Goal: Transaction & Acquisition: Purchase product/service

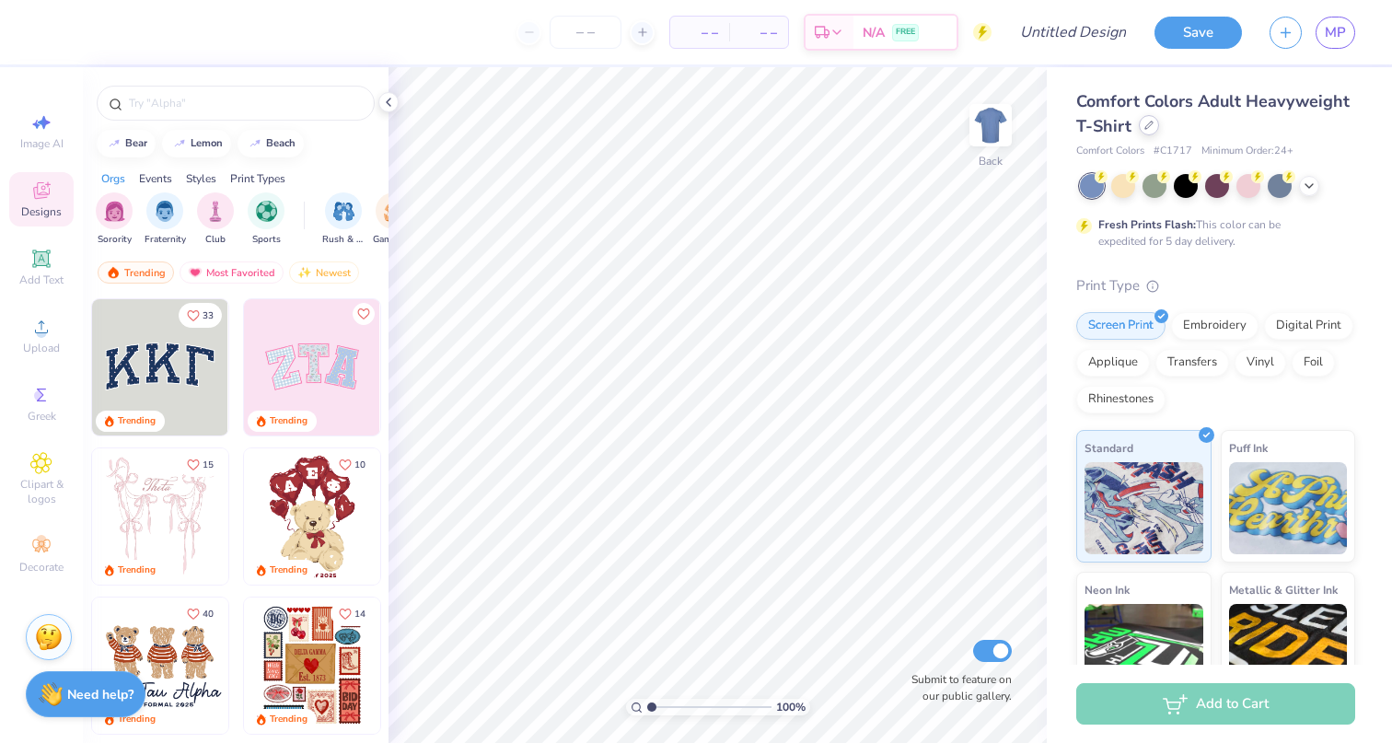
click at [1151, 132] on div at bounding box center [1149, 125] width 20 height 20
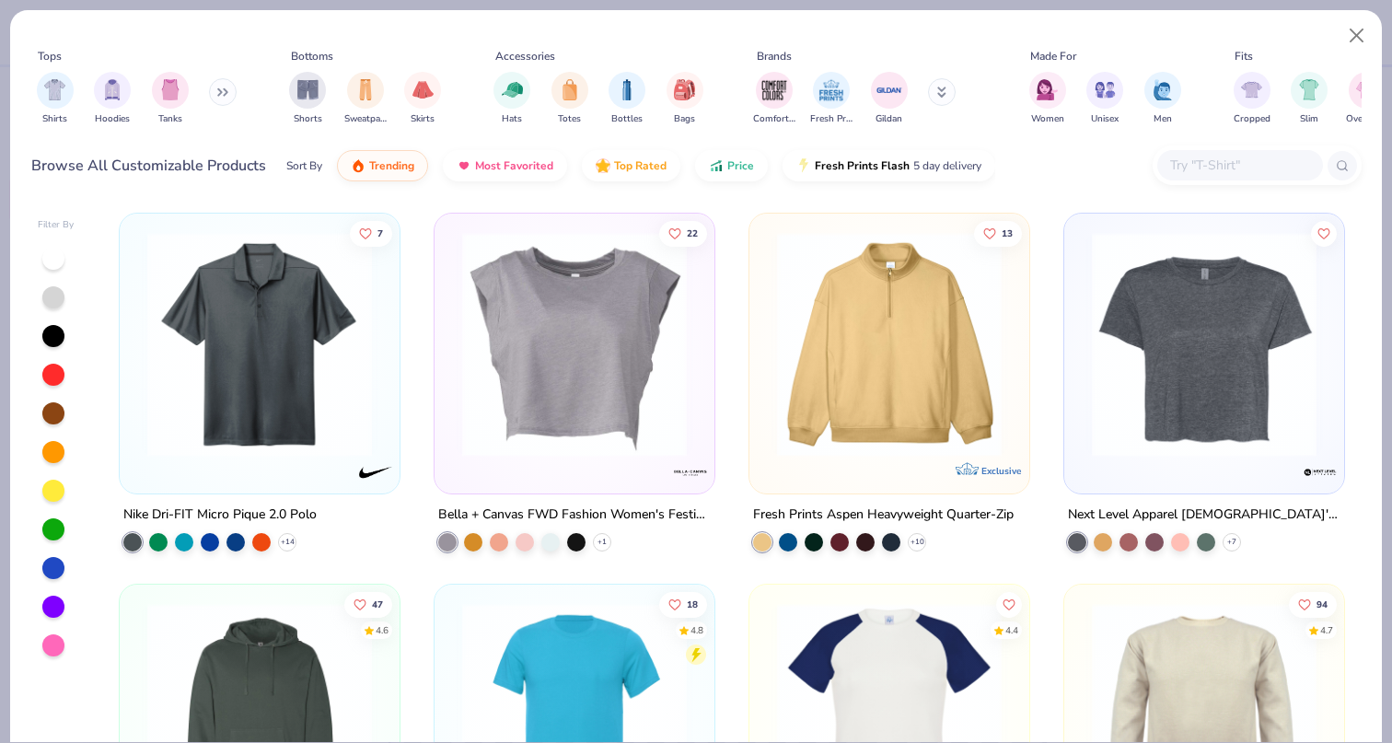
click at [218, 91] on button at bounding box center [223, 92] width 28 height 28
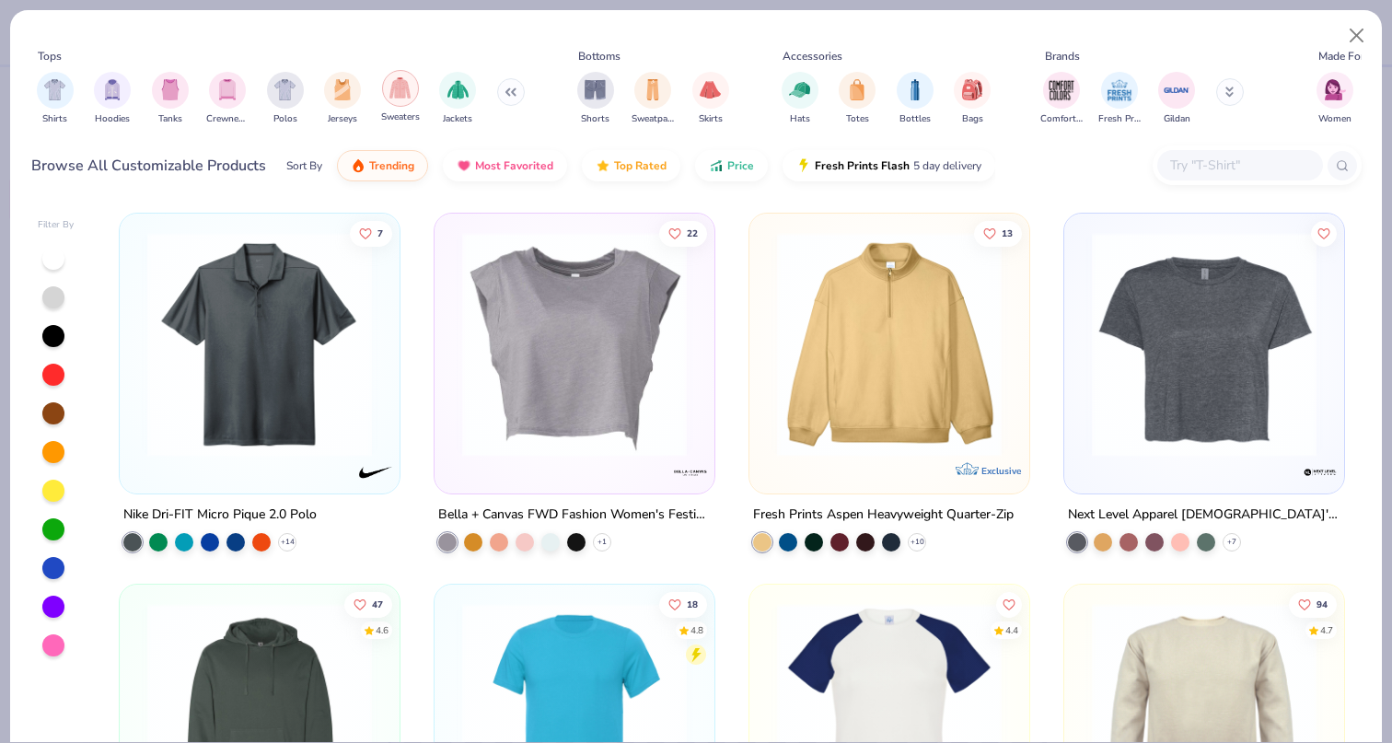
click at [396, 84] on img "filter for Sweaters" at bounding box center [399, 87] width 21 height 21
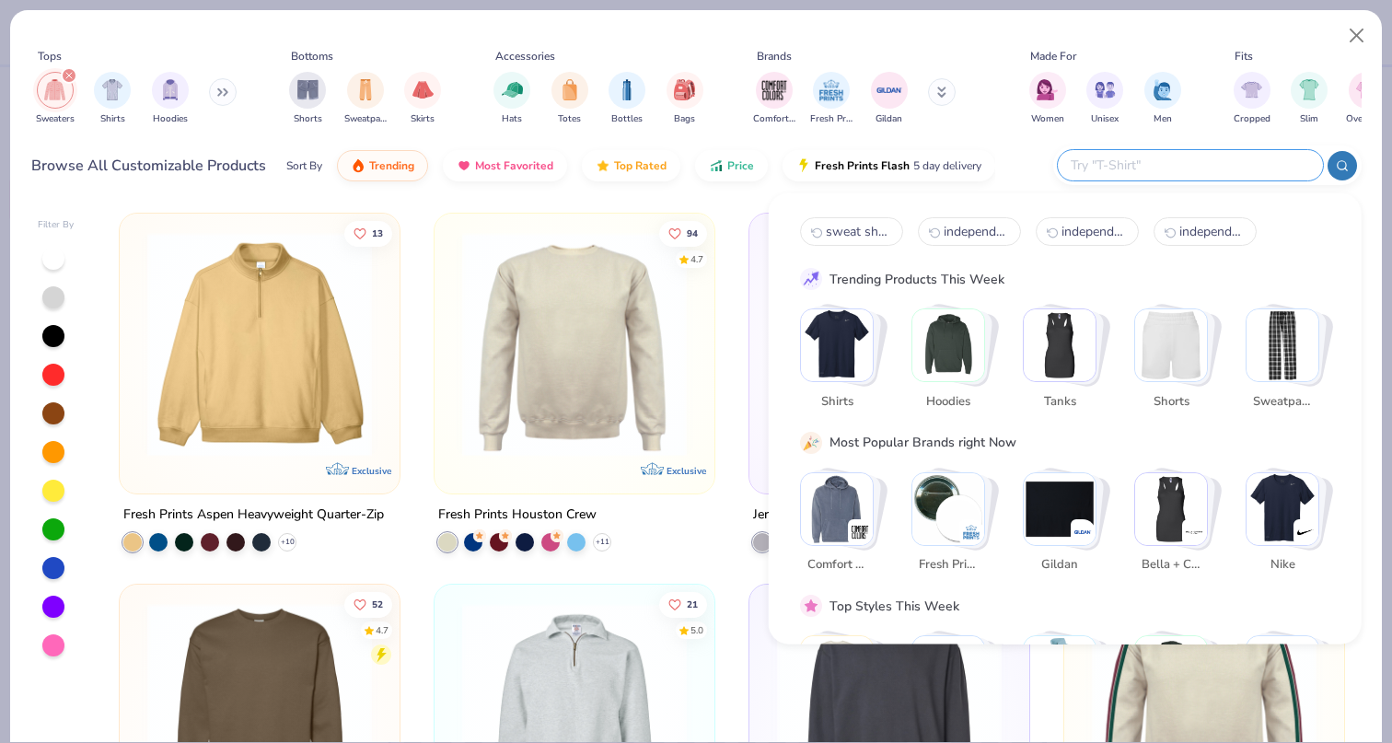
click at [1194, 176] on input "text" at bounding box center [1189, 165] width 241 height 21
type input "mock"
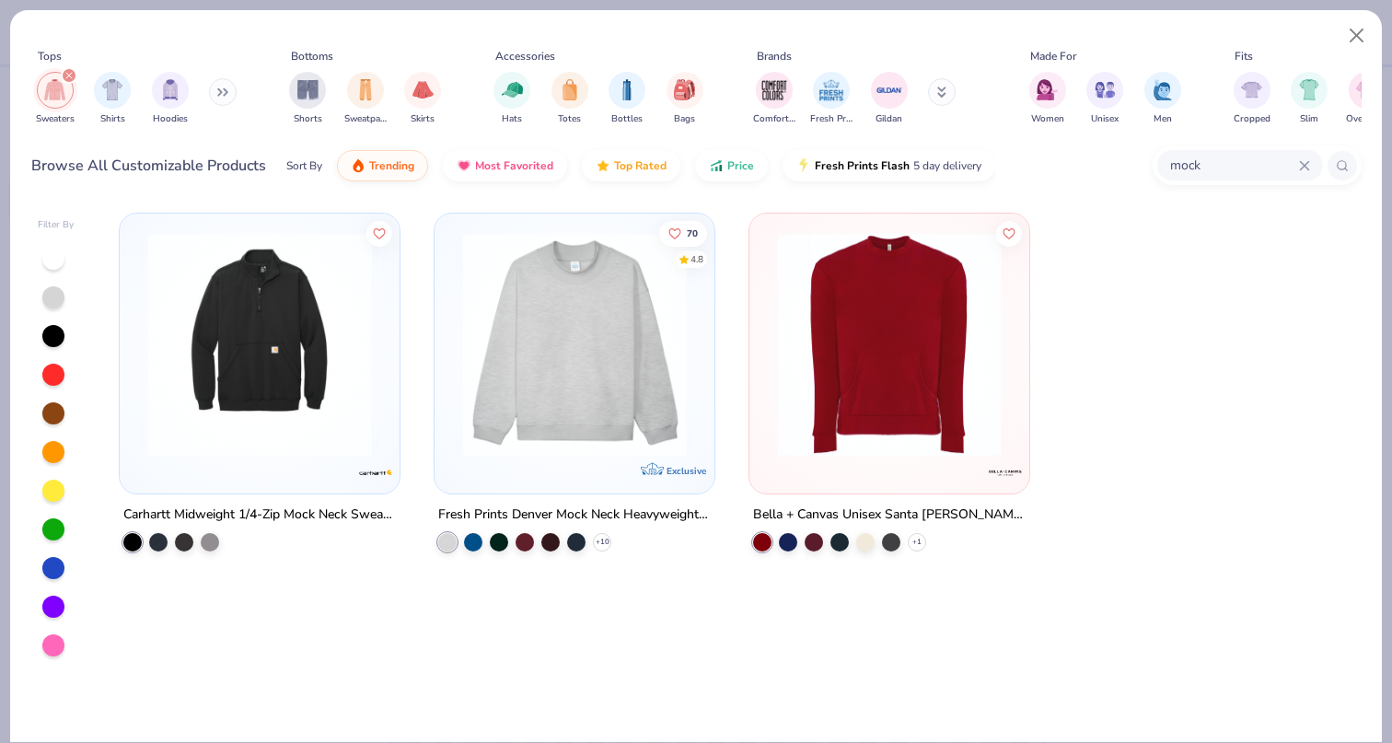
click at [582, 337] on img at bounding box center [574, 344] width 243 height 225
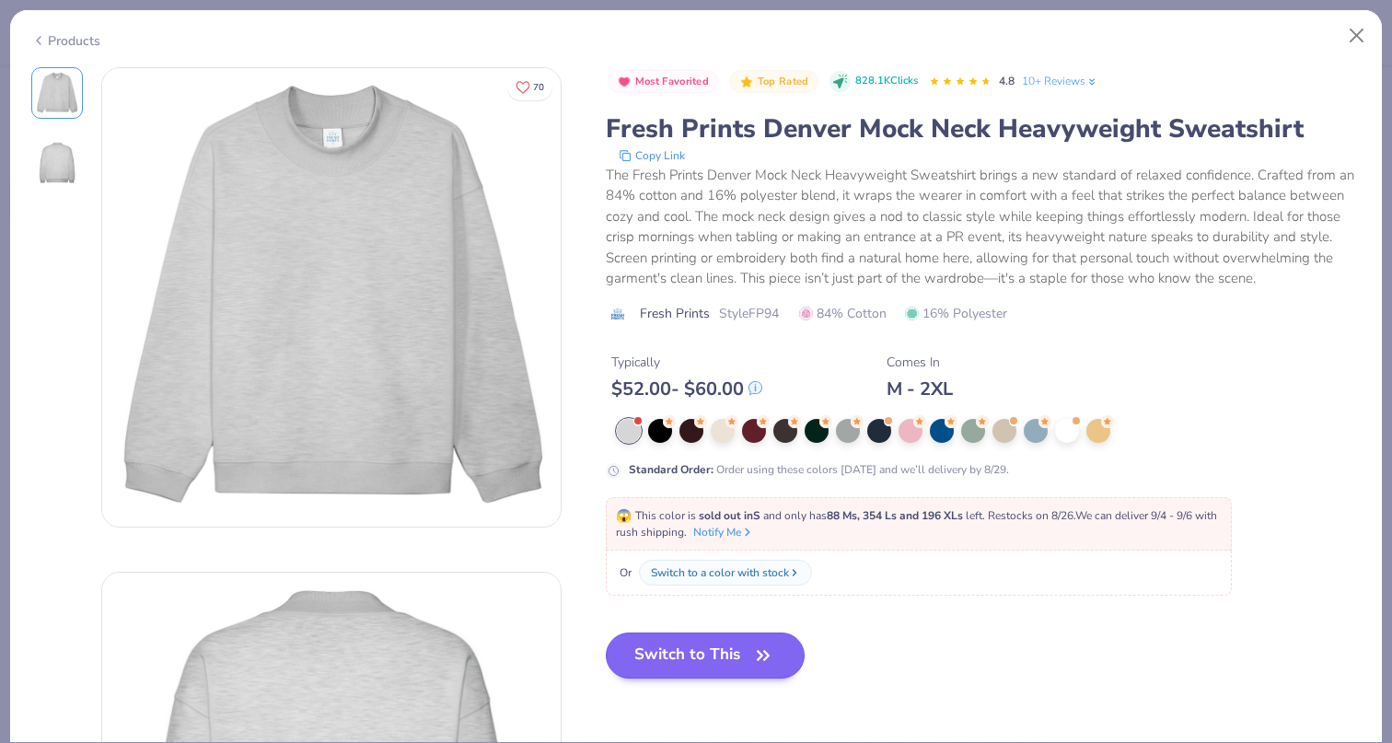
click at [742, 654] on button "Switch to This" at bounding box center [706, 655] width 200 height 46
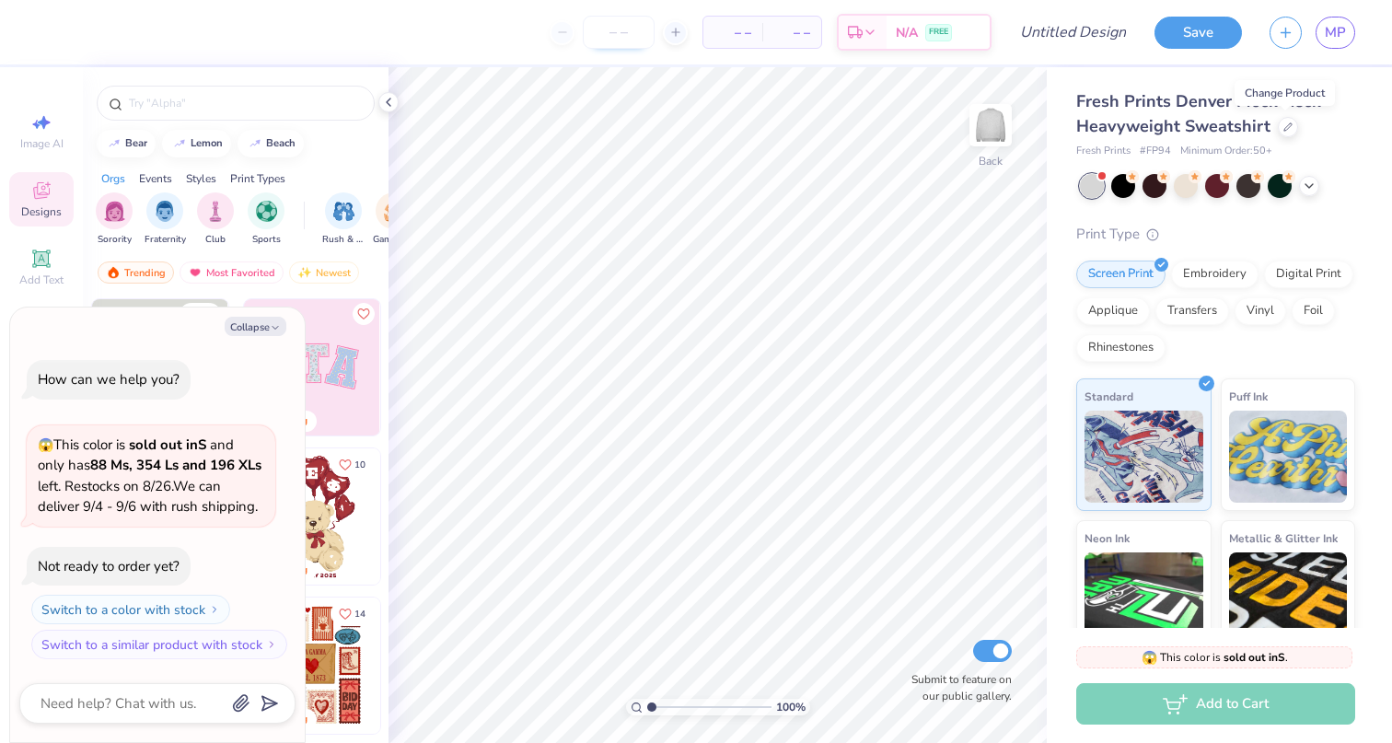
click at [631, 31] on input "number" at bounding box center [619, 32] width 72 height 33
type input "50"
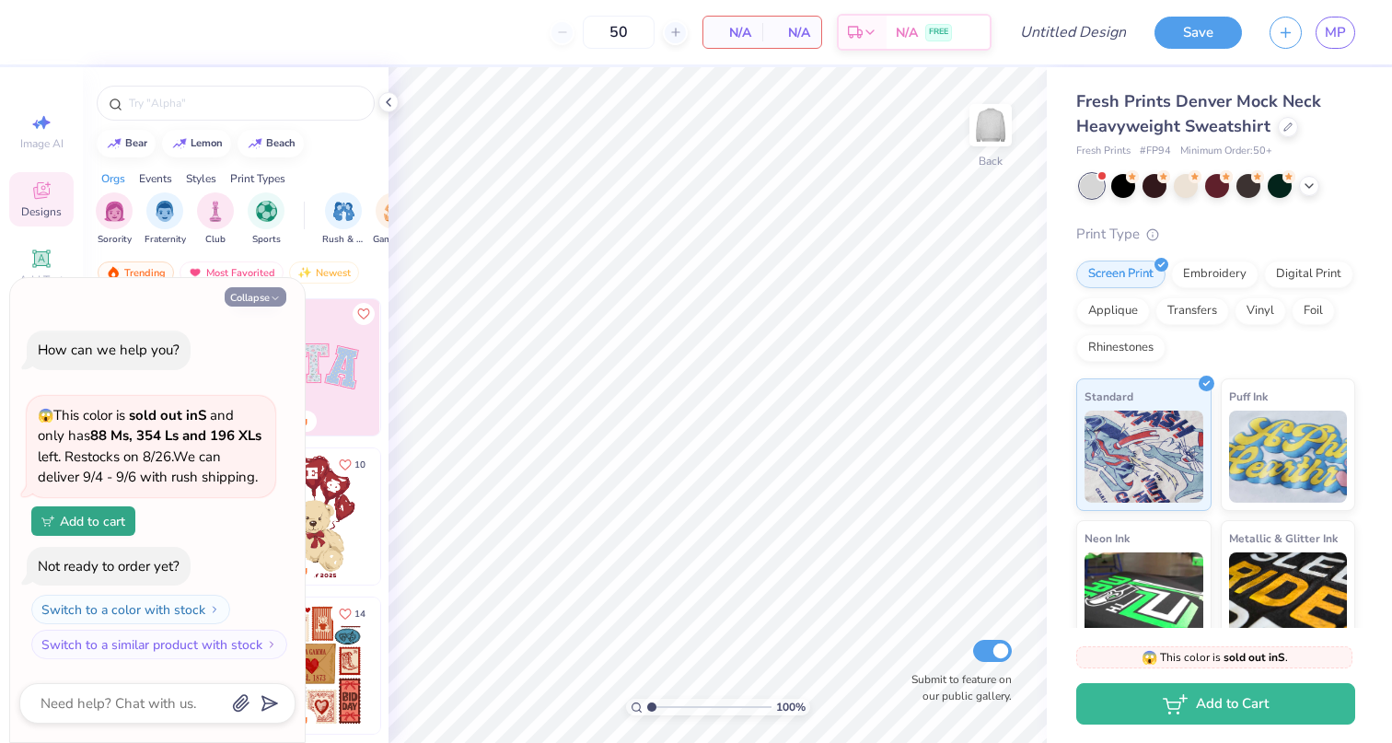
click at [270, 295] on button "Collapse" at bounding box center [256, 296] width 62 height 19
type textarea "x"
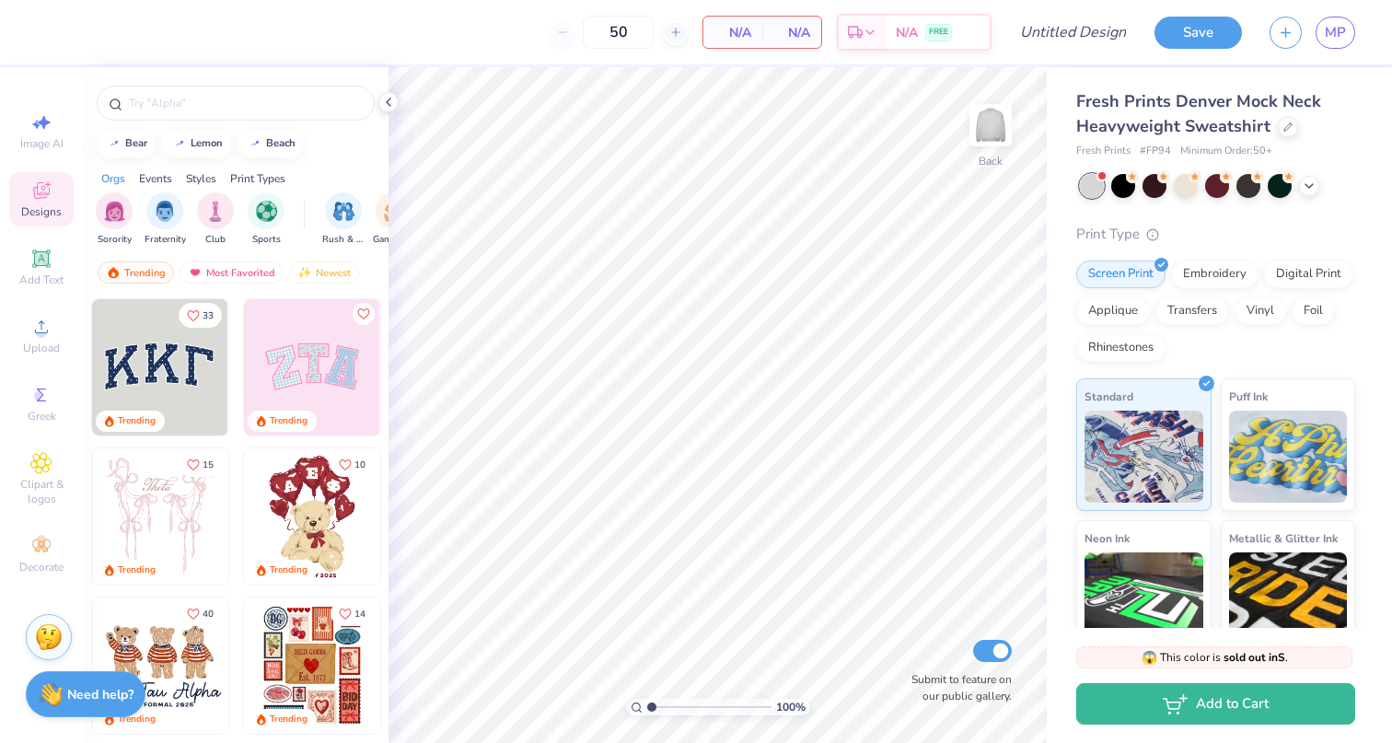
click at [160, 364] on div at bounding box center [24, 367] width 409 height 136
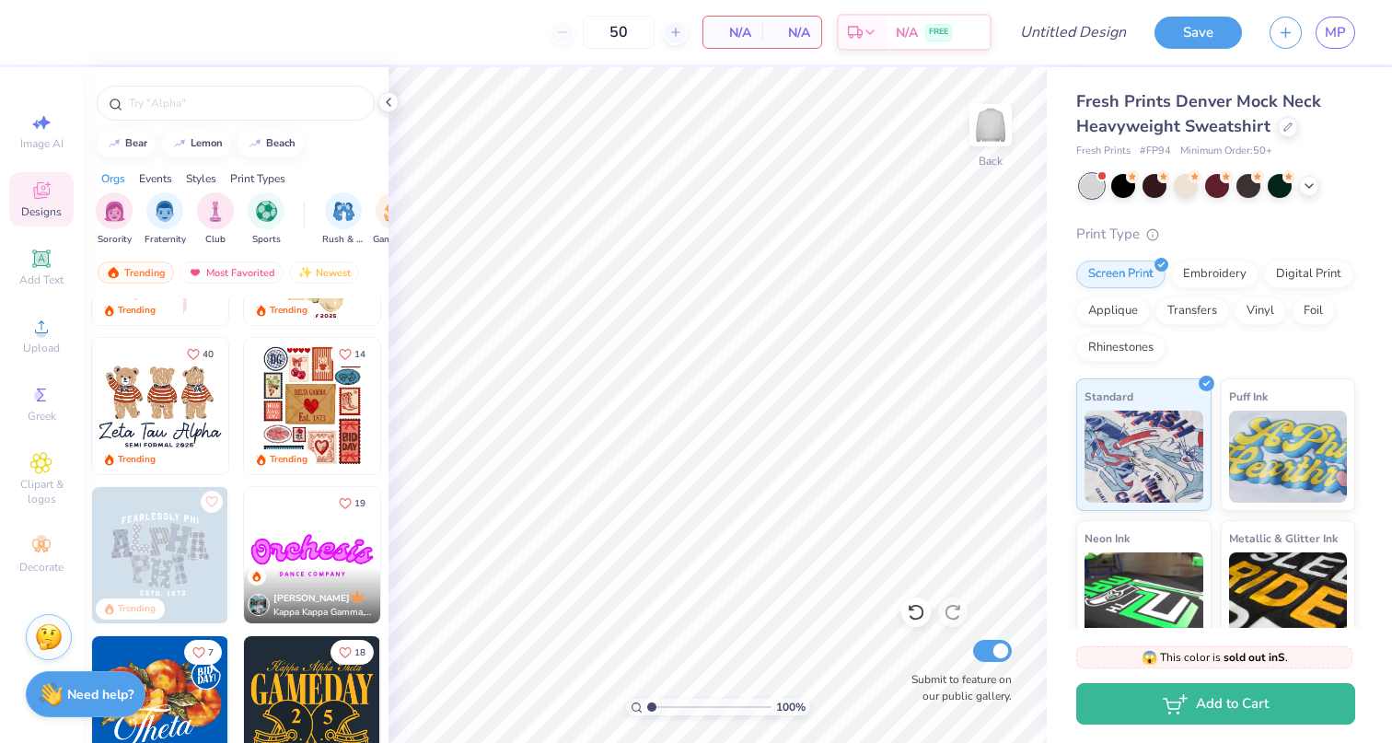
scroll to position [261, 0]
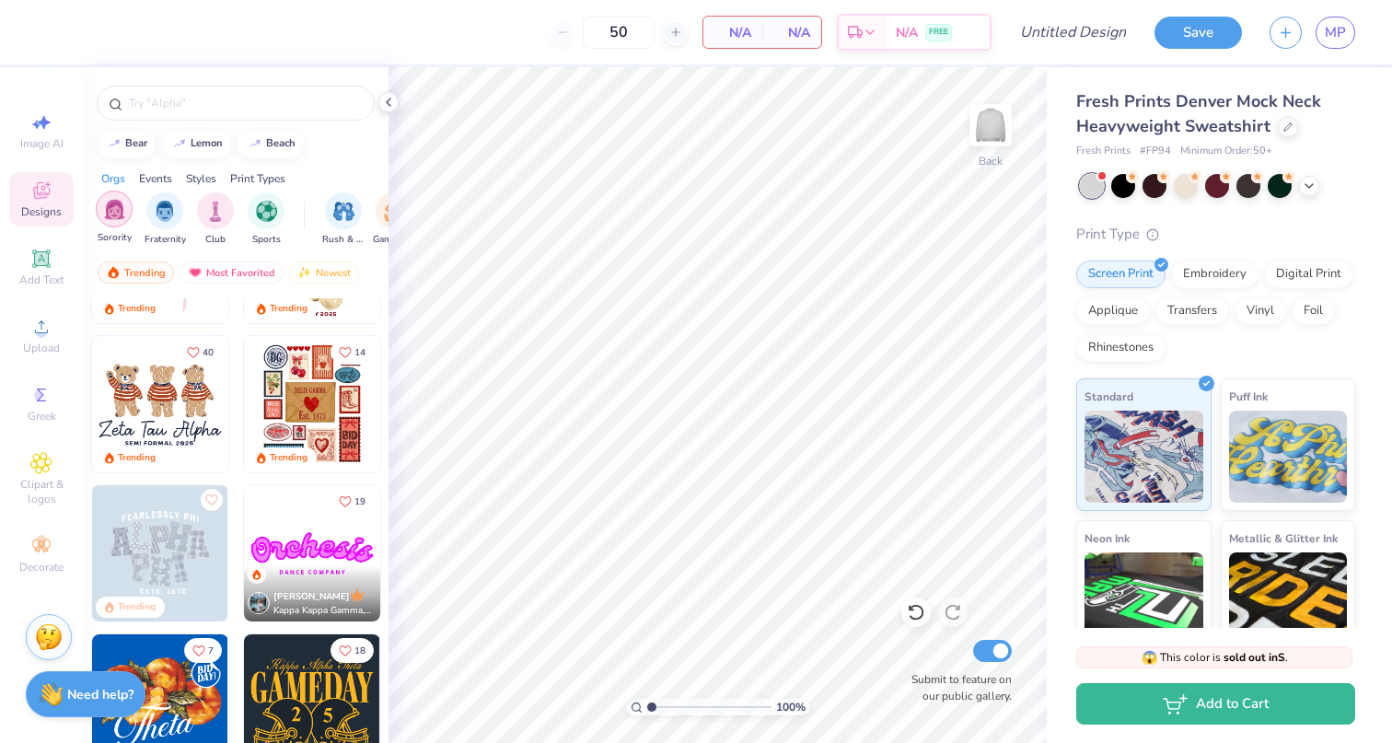
click at [127, 215] on div "filter for Sorority" at bounding box center [114, 209] width 37 height 37
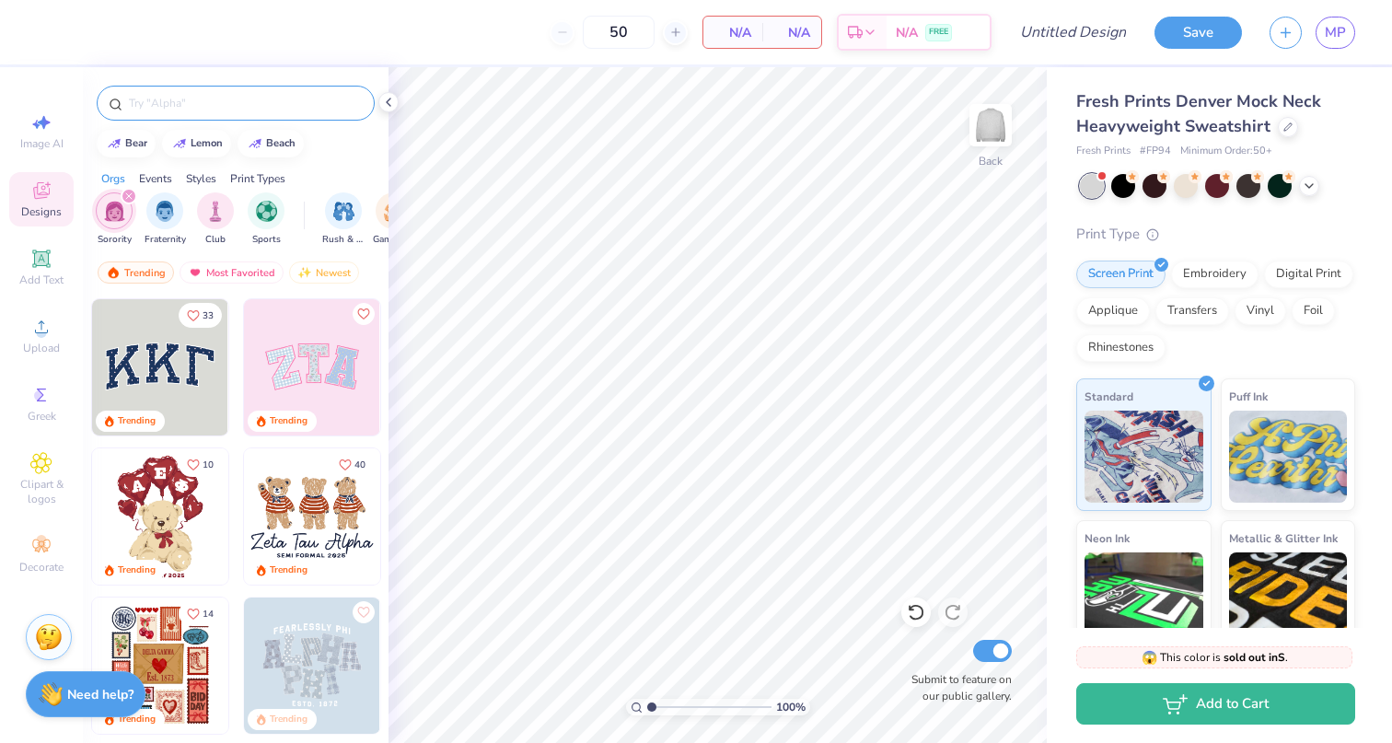
click at [214, 96] on input "text" at bounding box center [245, 103] width 236 height 18
type input "letters"
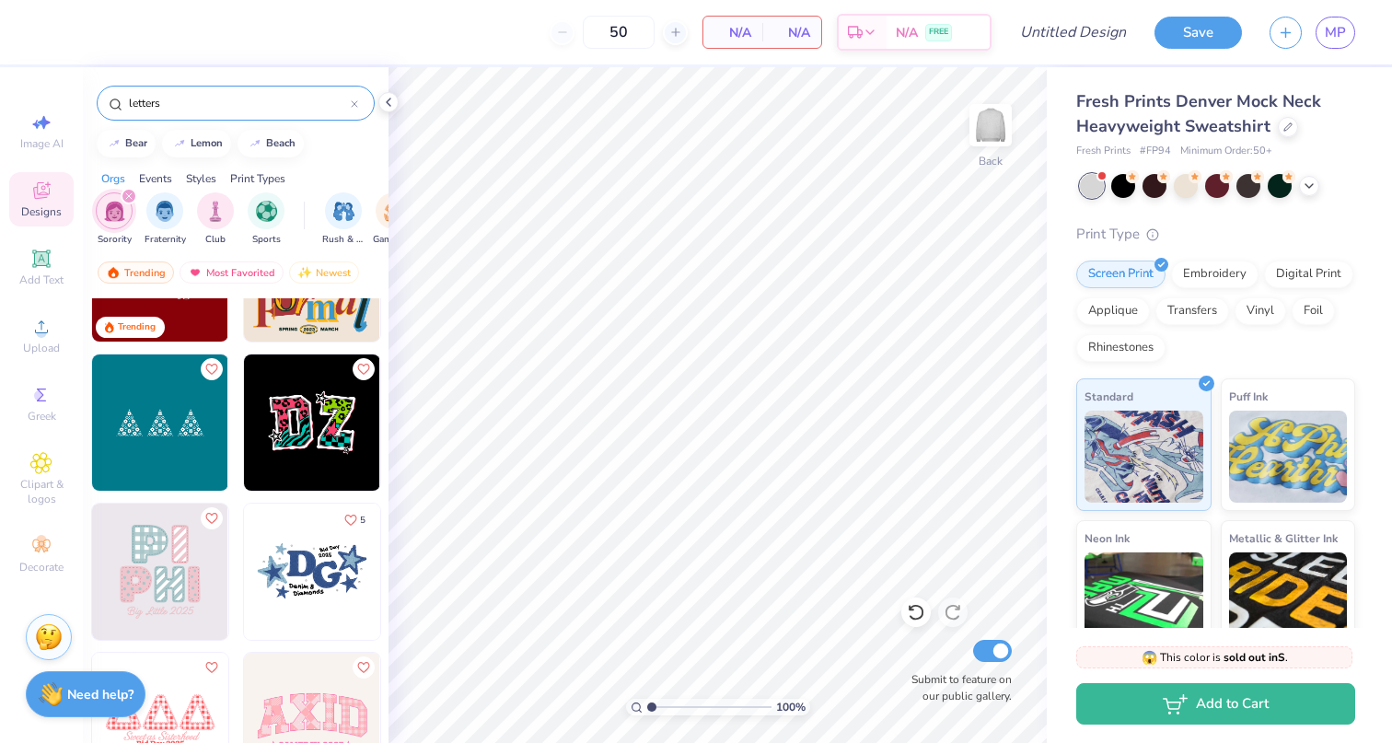
scroll to position [105, 0]
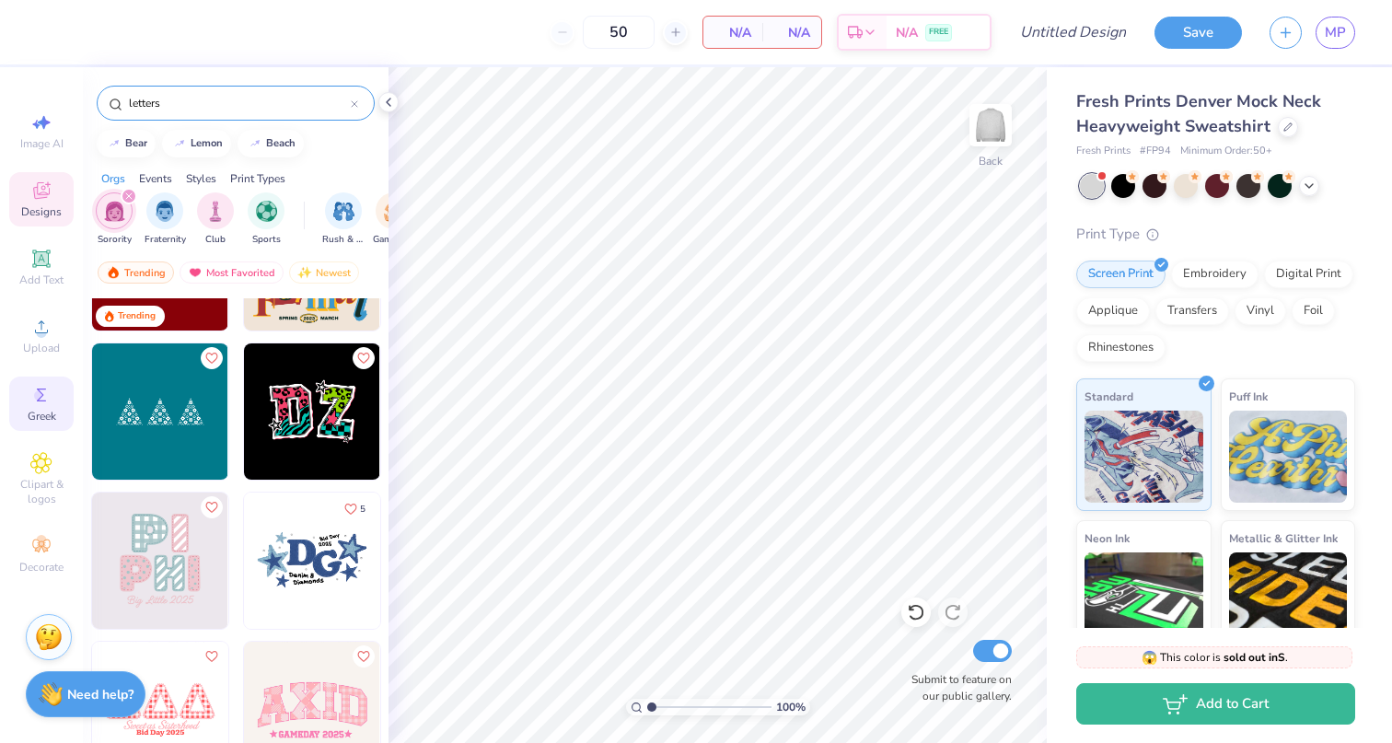
click at [54, 400] on div "Greek" at bounding box center [41, 403] width 64 height 54
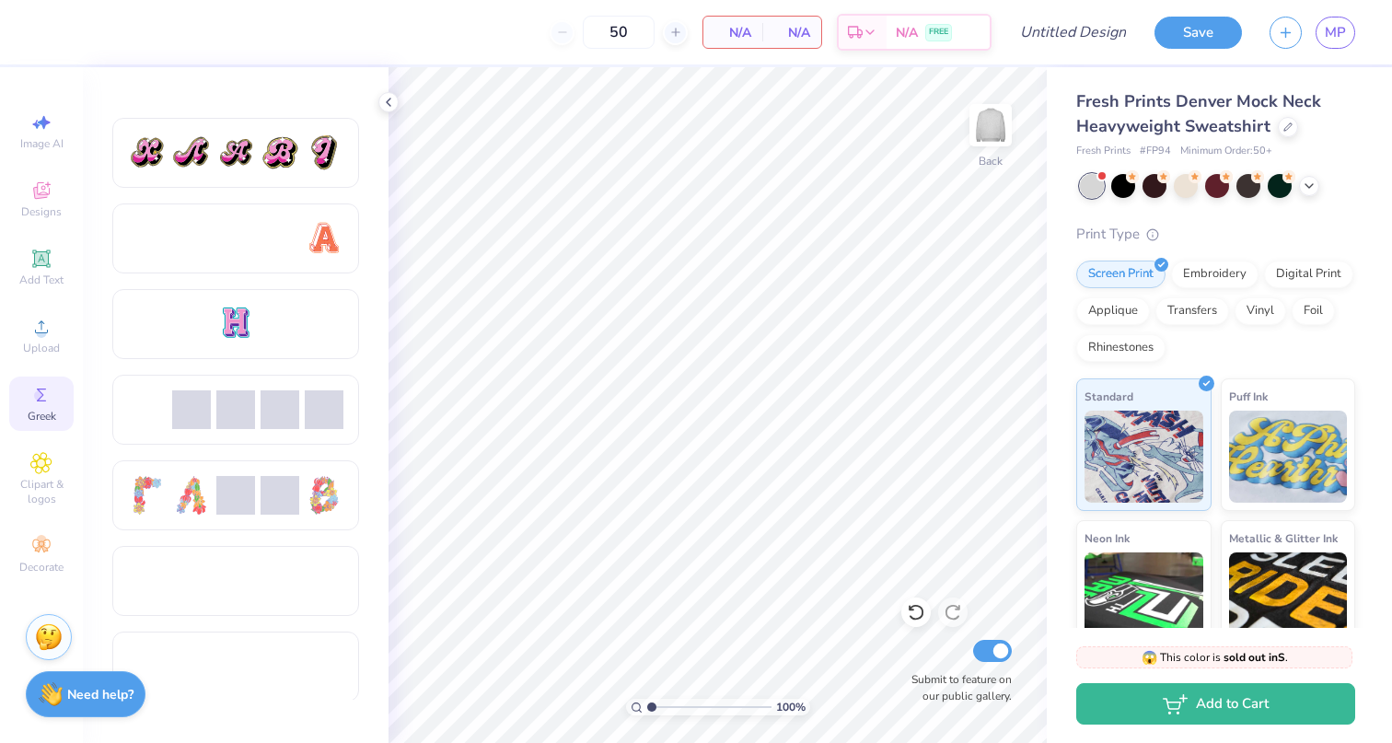
scroll to position [1208, 0]
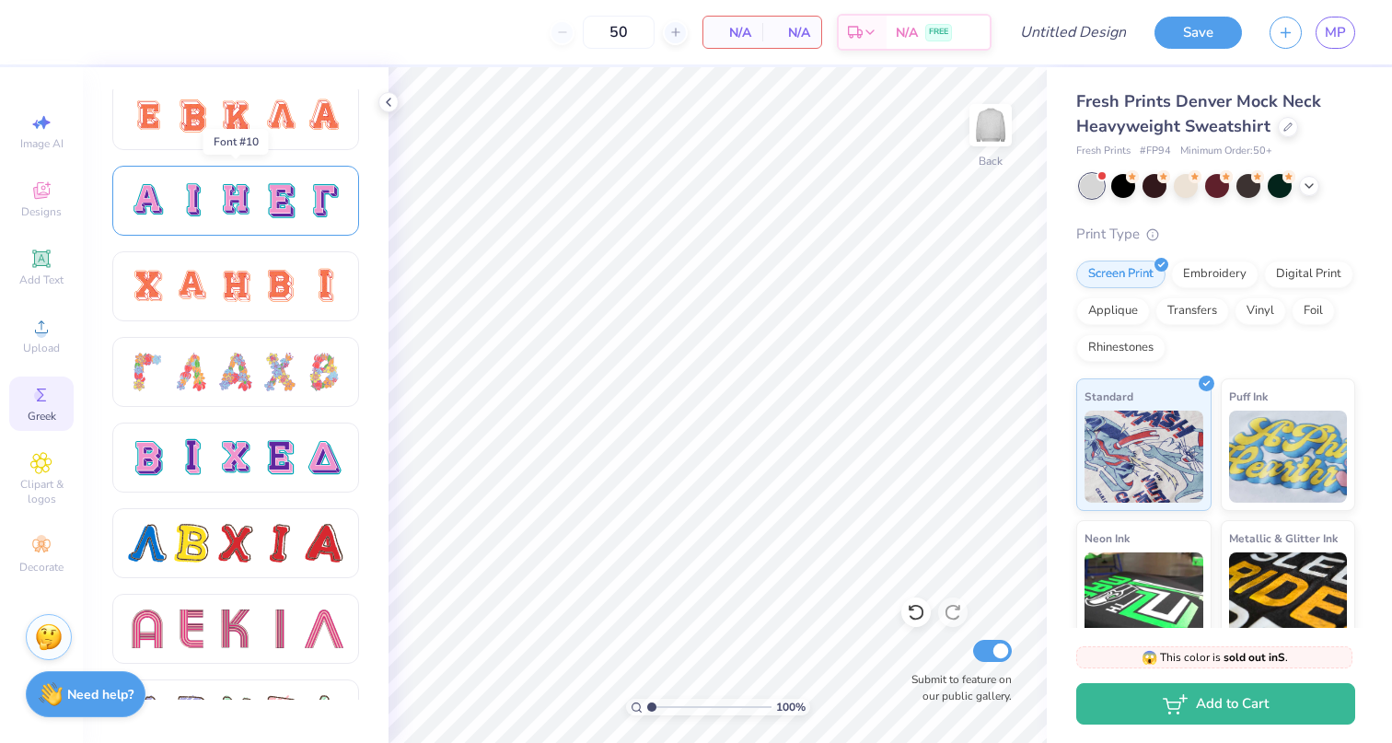
click at [290, 187] on div at bounding box center [279, 200] width 39 height 39
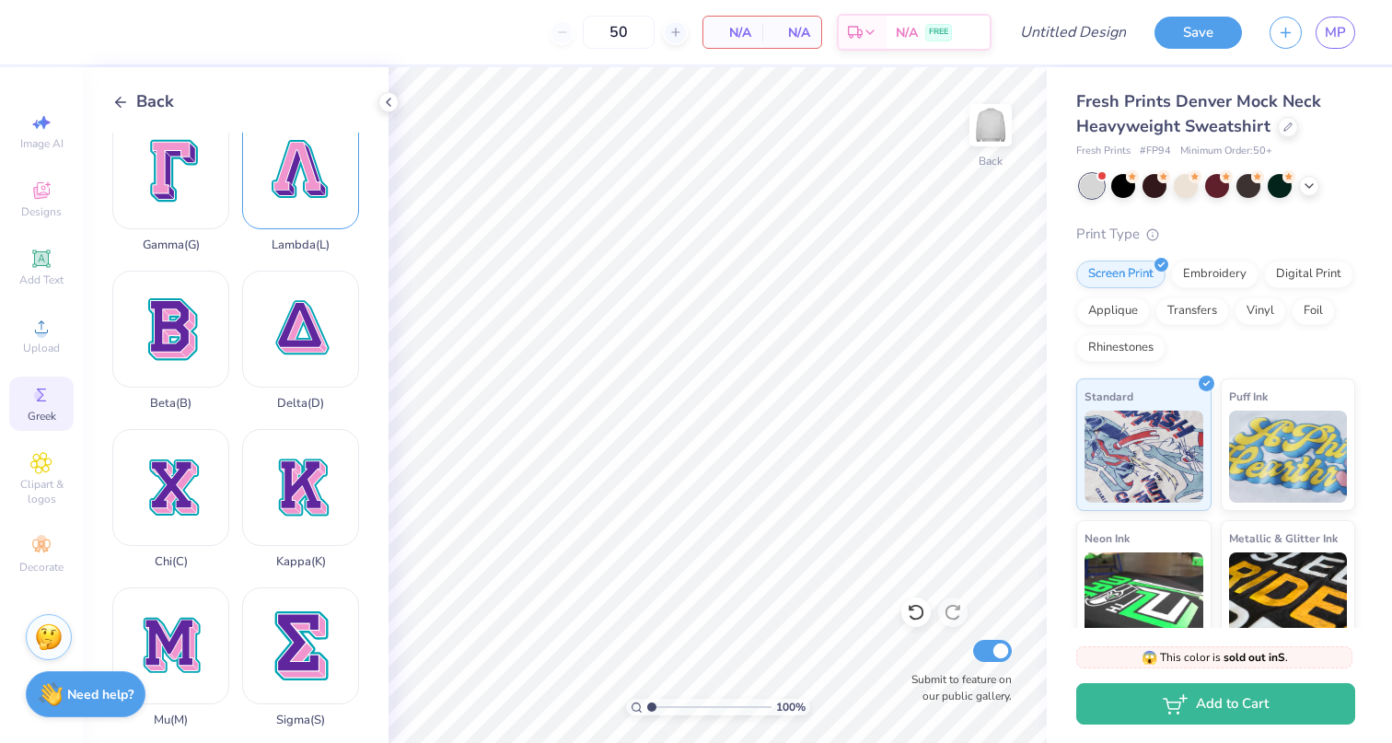
scroll to position [379, 0]
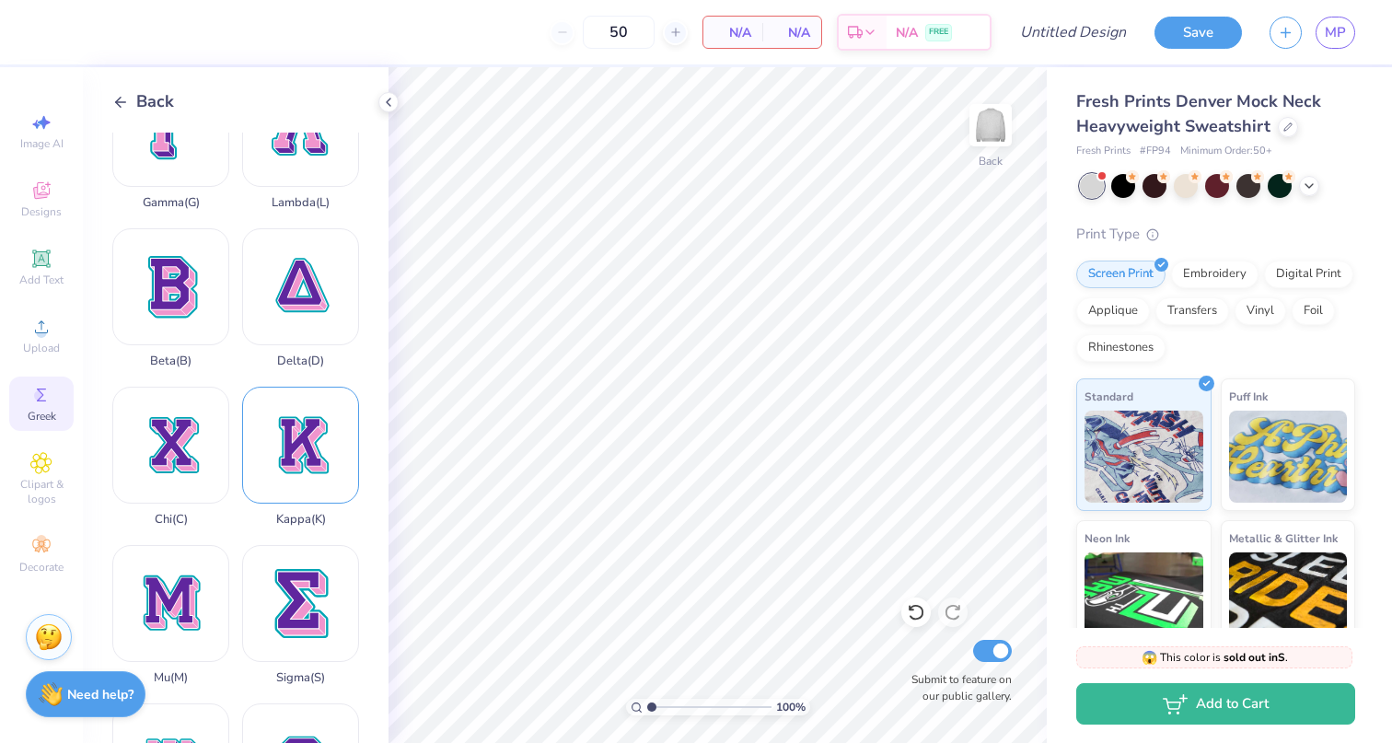
click at [295, 448] on div "Kappa ( K )" at bounding box center [300, 457] width 117 height 140
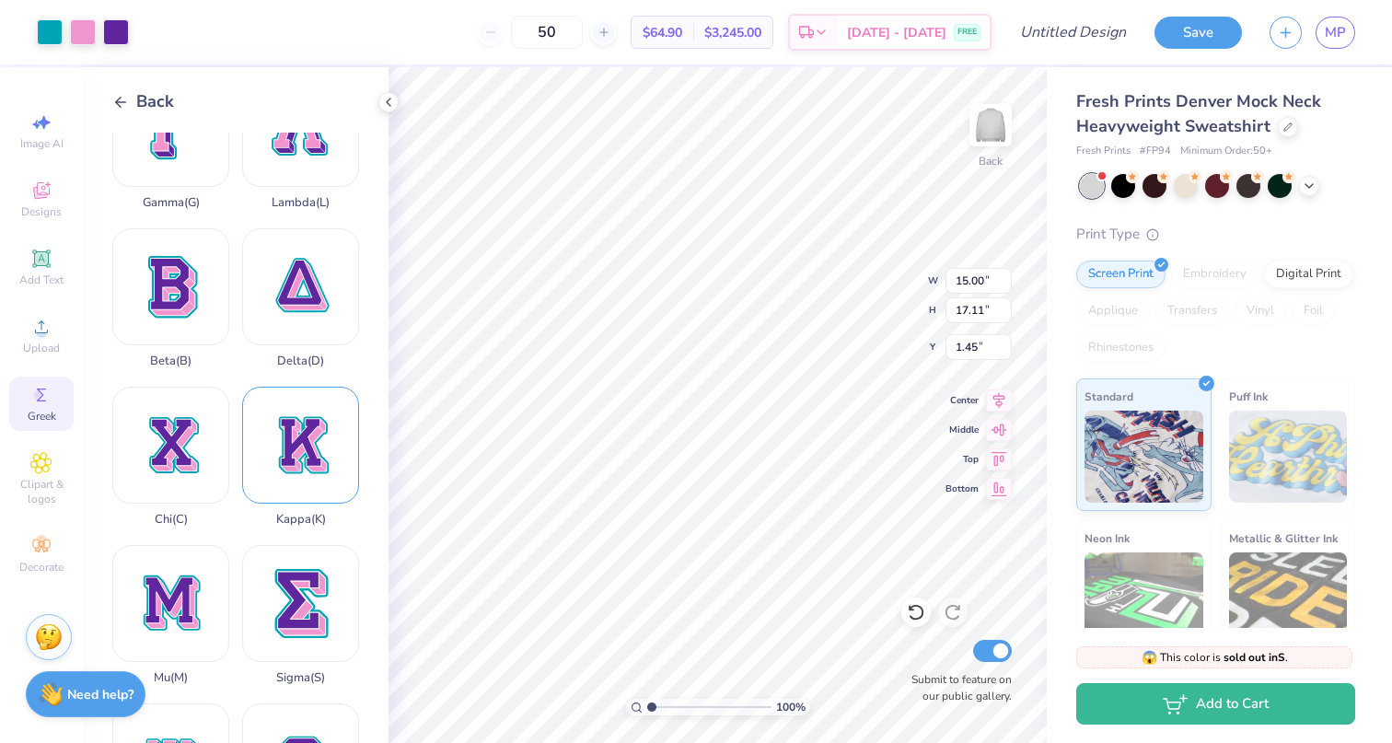
type input "3.83"
type input "4.37"
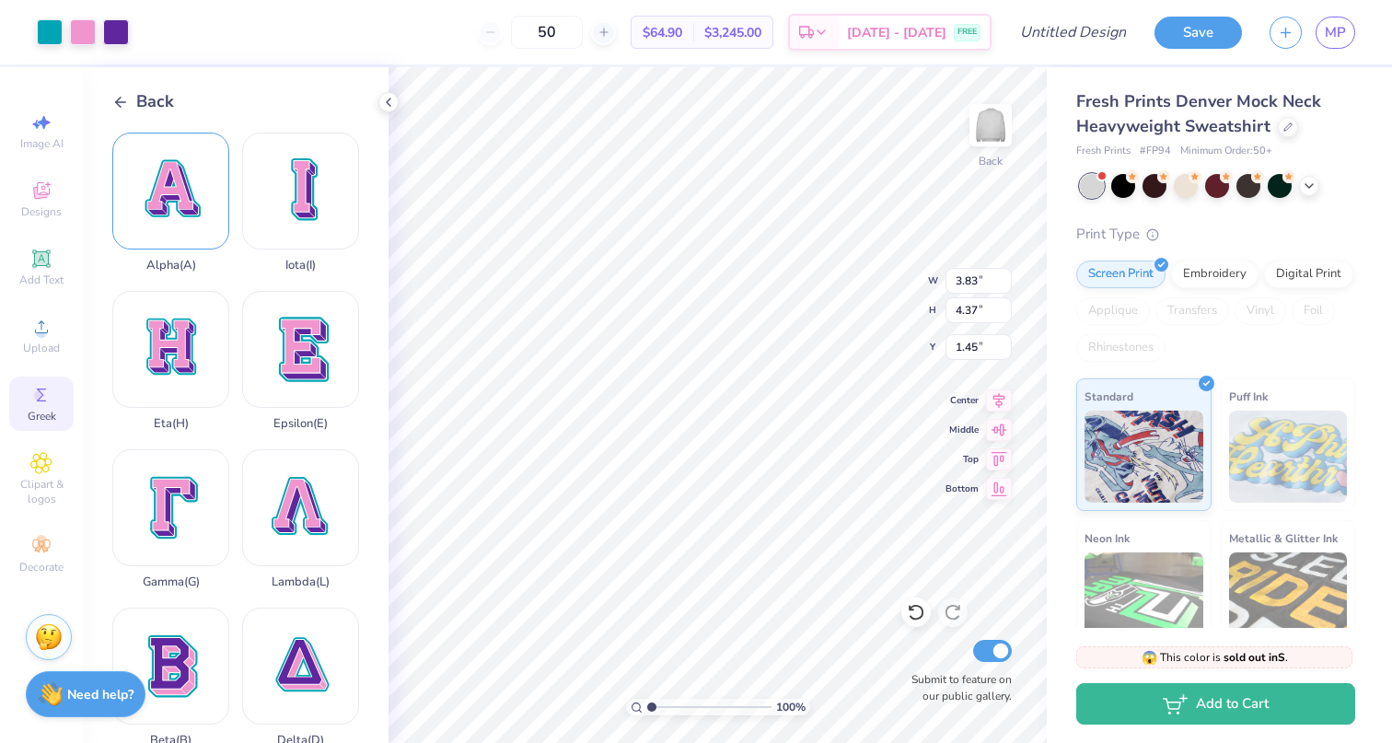
scroll to position [0, 0]
click at [165, 187] on div "Alpha ( A )" at bounding box center [170, 203] width 117 height 140
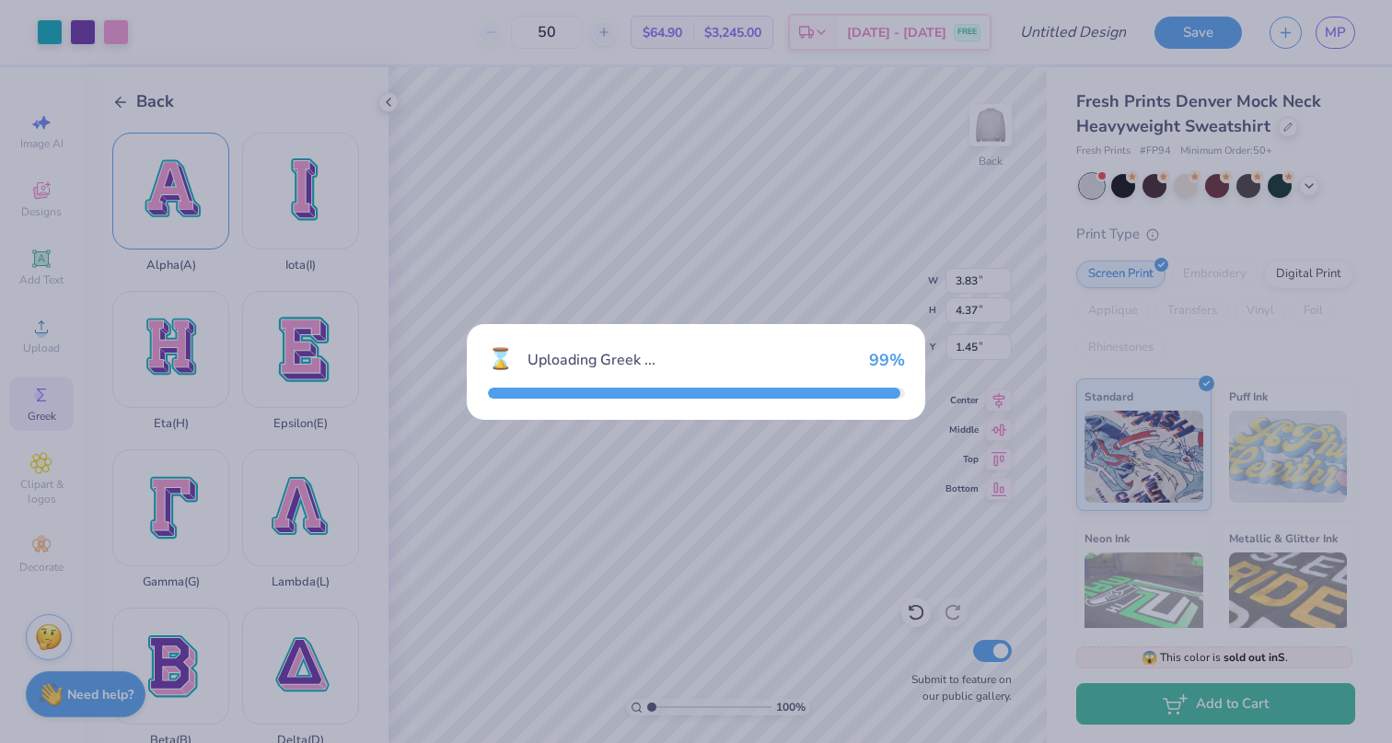
type input "15.00"
type input "15.46"
type input "2.27"
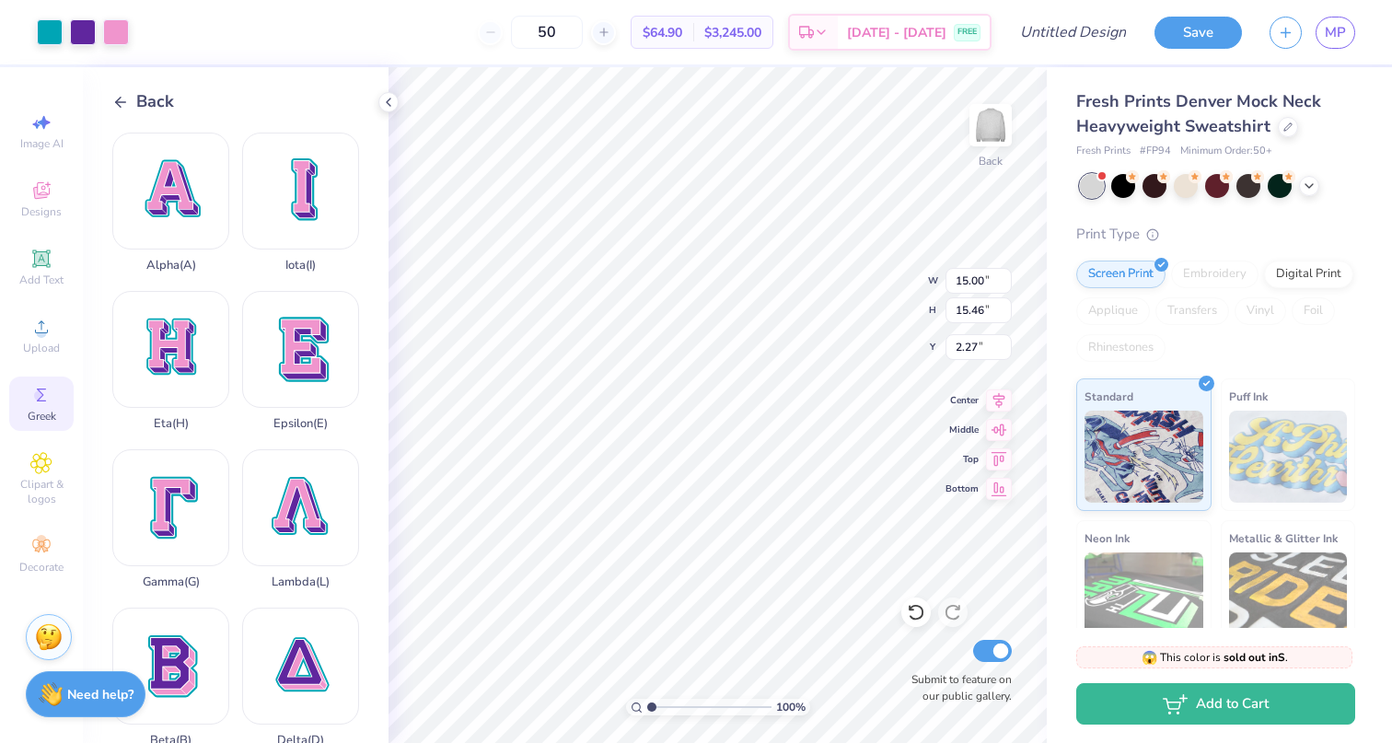
type input "4.13"
type input "4.25"
type input "2.75"
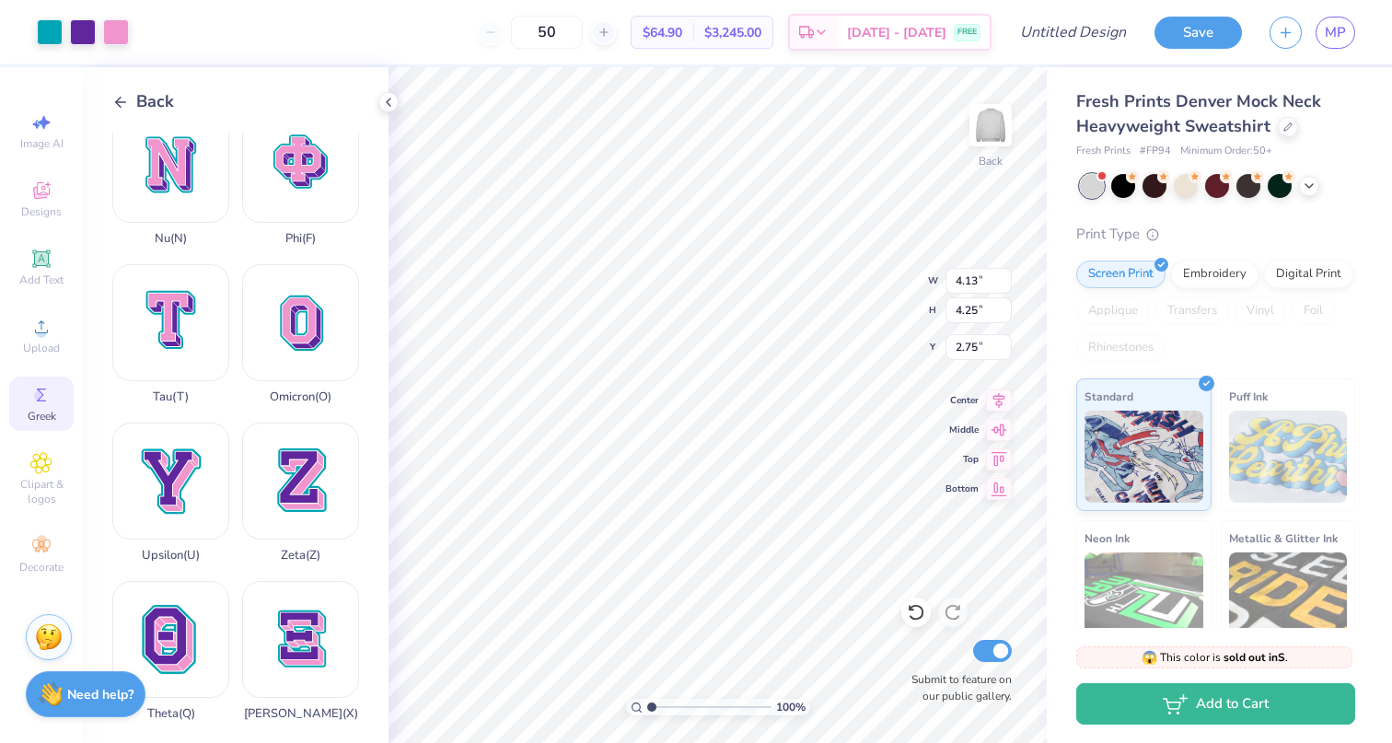
scroll to position [1293, 0]
click at [153, 659] on div "Theta ( Q )" at bounding box center [170, 651] width 117 height 140
type input "14.04"
type input "18.00"
type input "1.00"
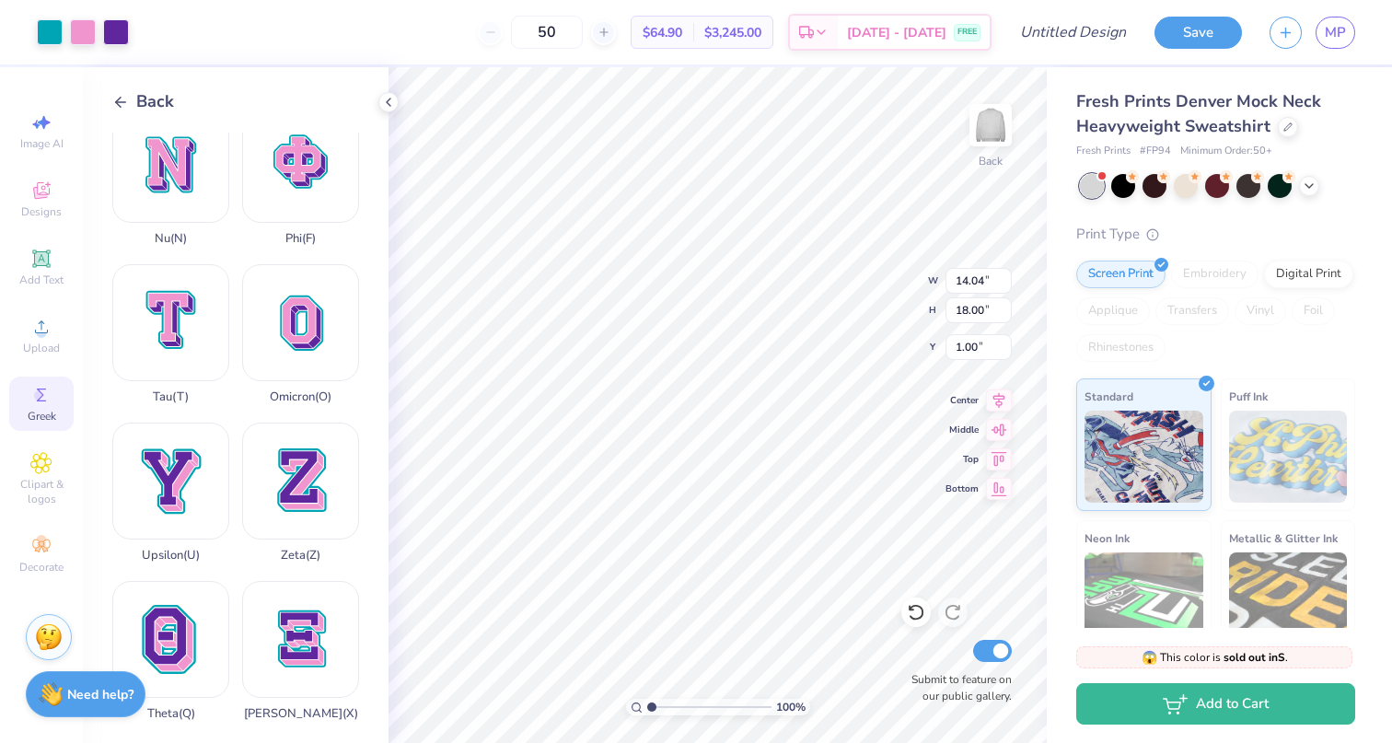
type input "2.74"
type input "3.51"
type input "1.88"
type input "4.13"
type input "4.25"
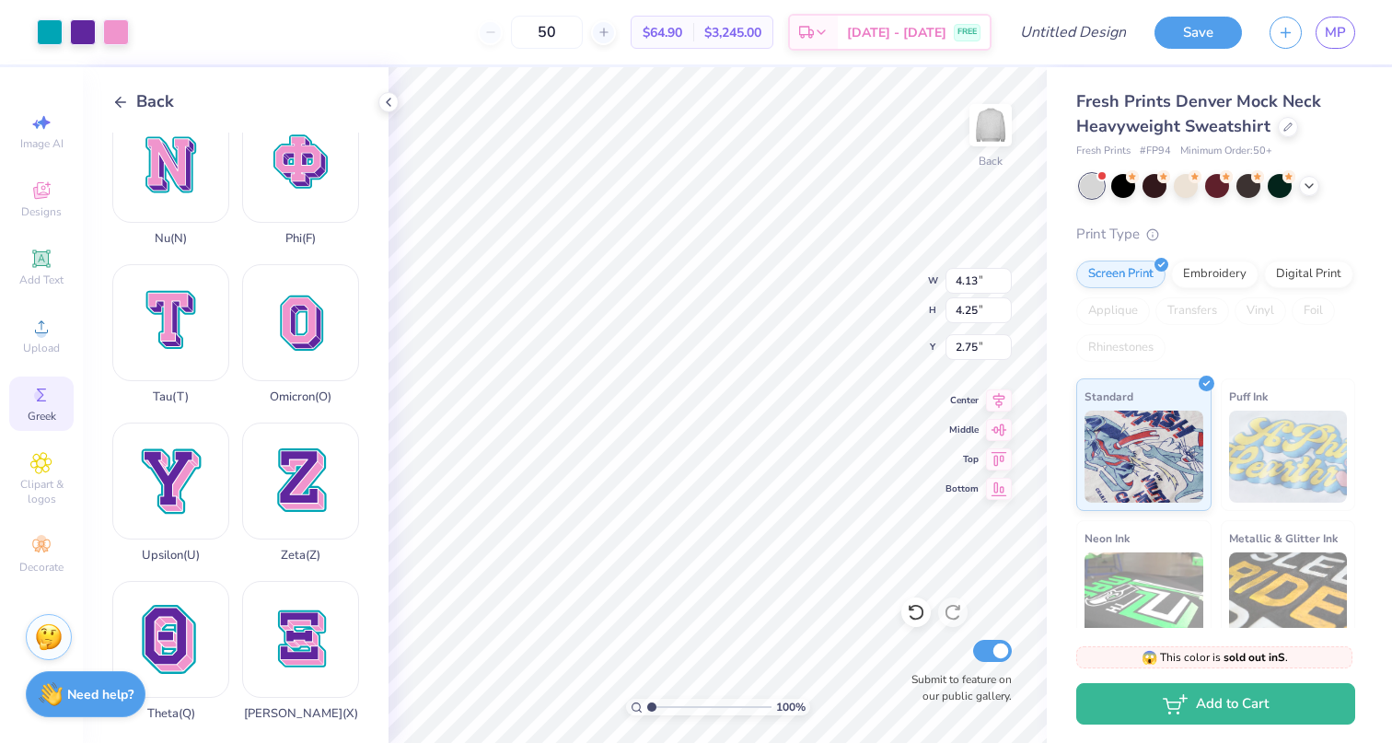
type input "3.00"
type input "3.09"
type input "3.83"
type input "4.37"
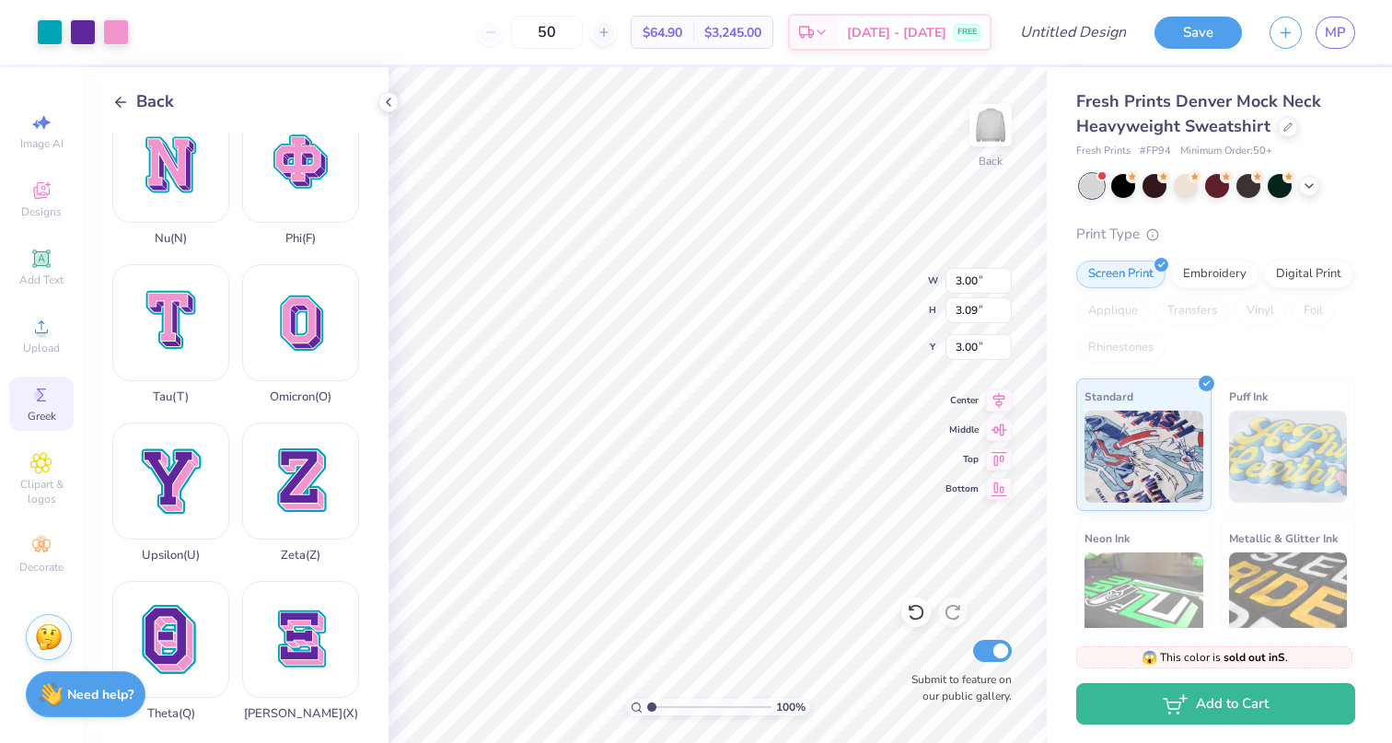
type input "1.45"
type input "2.66"
type input "3.03"
type input "3.00"
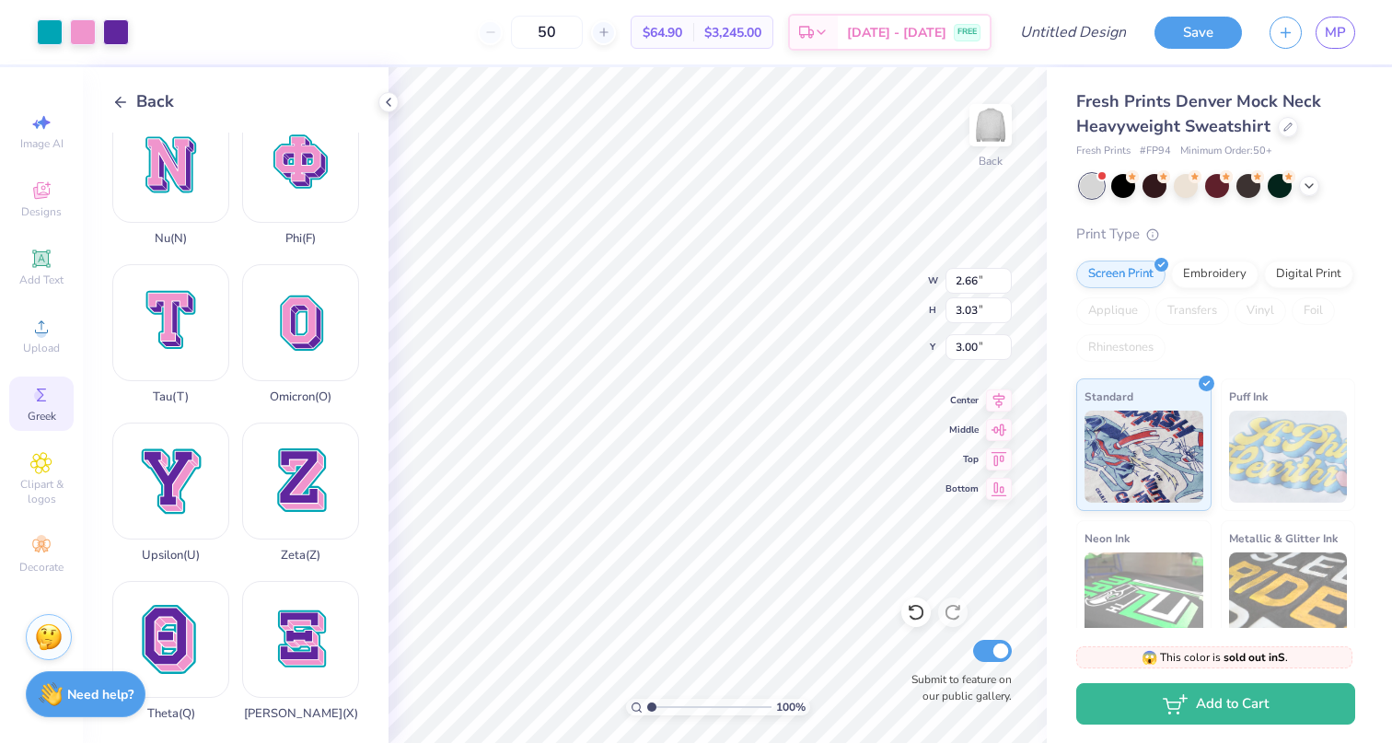
type input "3.09"
type input "2.30"
type input "2.74"
type input "3.51"
type input "2.76"
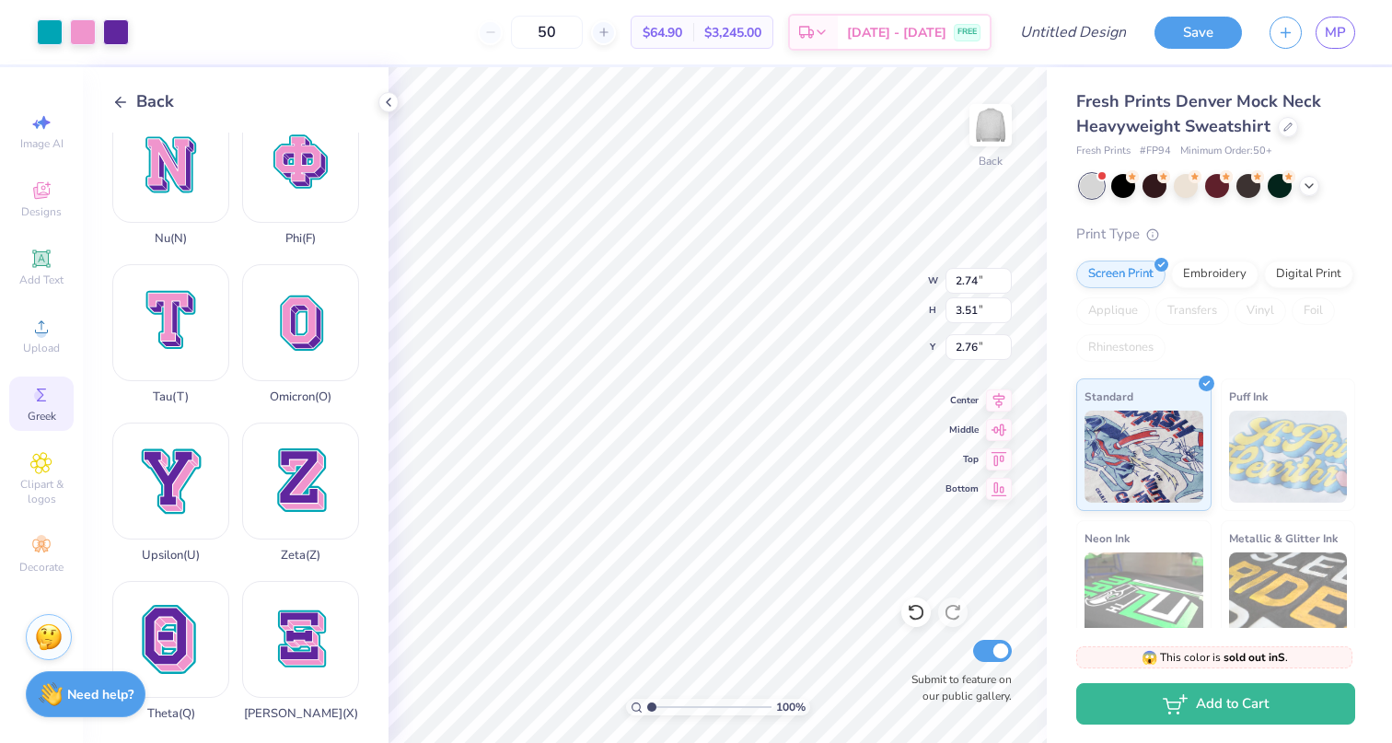
type input "2.66"
type input "3.03"
type input "3.00"
click at [51, 41] on div at bounding box center [50, 30] width 26 height 26
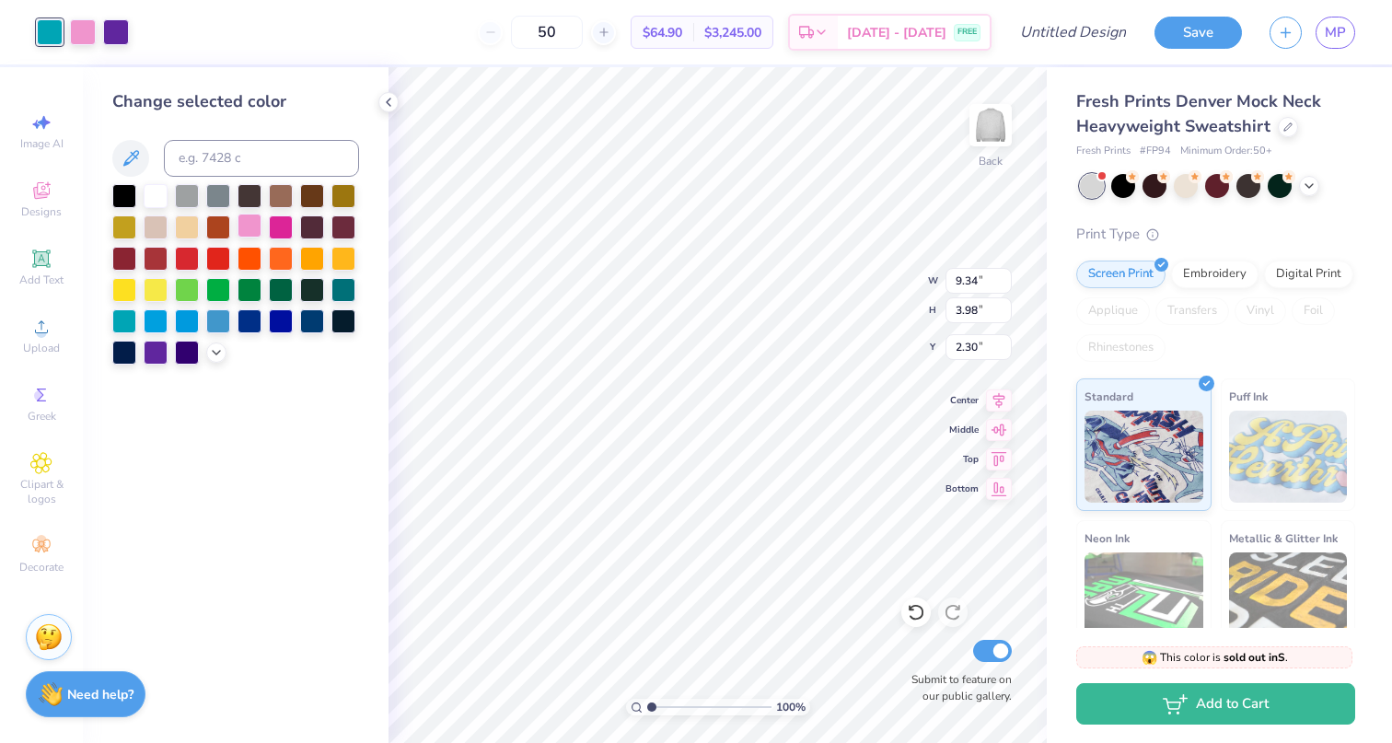
click at [250, 233] on div at bounding box center [249, 226] width 24 height 24
click at [86, 40] on div at bounding box center [83, 30] width 26 height 26
click at [244, 224] on div at bounding box center [249, 226] width 24 height 24
